Goal: Information Seeking & Learning: Learn about a topic

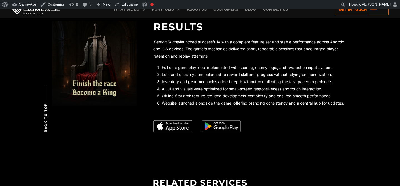
scroll to position [1033, 0]
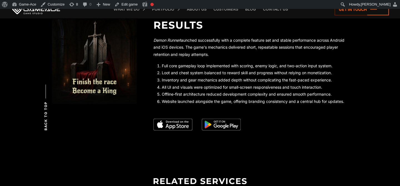
click at [217, 125] on img at bounding box center [221, 125] width 39 height 12
click at [176, 128] on img at bounding box center [172, 125] width 39 height 12
click at [179, 125] on img at bounding box center [172, 125] width 39 height 12
click at [222, 124] on img at bounding box center [221, 125] width 39 height 12
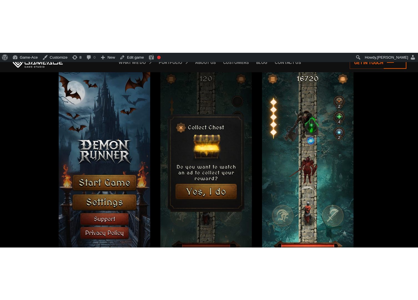
scroll to position [642, 0]
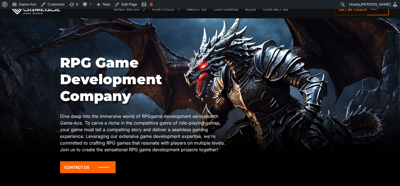
scroll to position [35, 0]
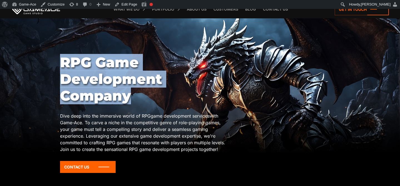
drag, startPoint x: 136, startPoint y: 99, endPoint x: 57, endPoint y: 66, distance: 85.6
copy body "RPG Game Development Company"
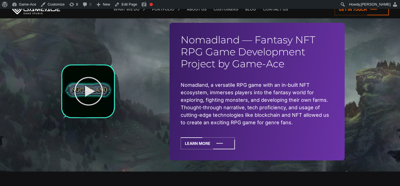
scroll to position [1473, 0]
